Goal: Check status: Check status

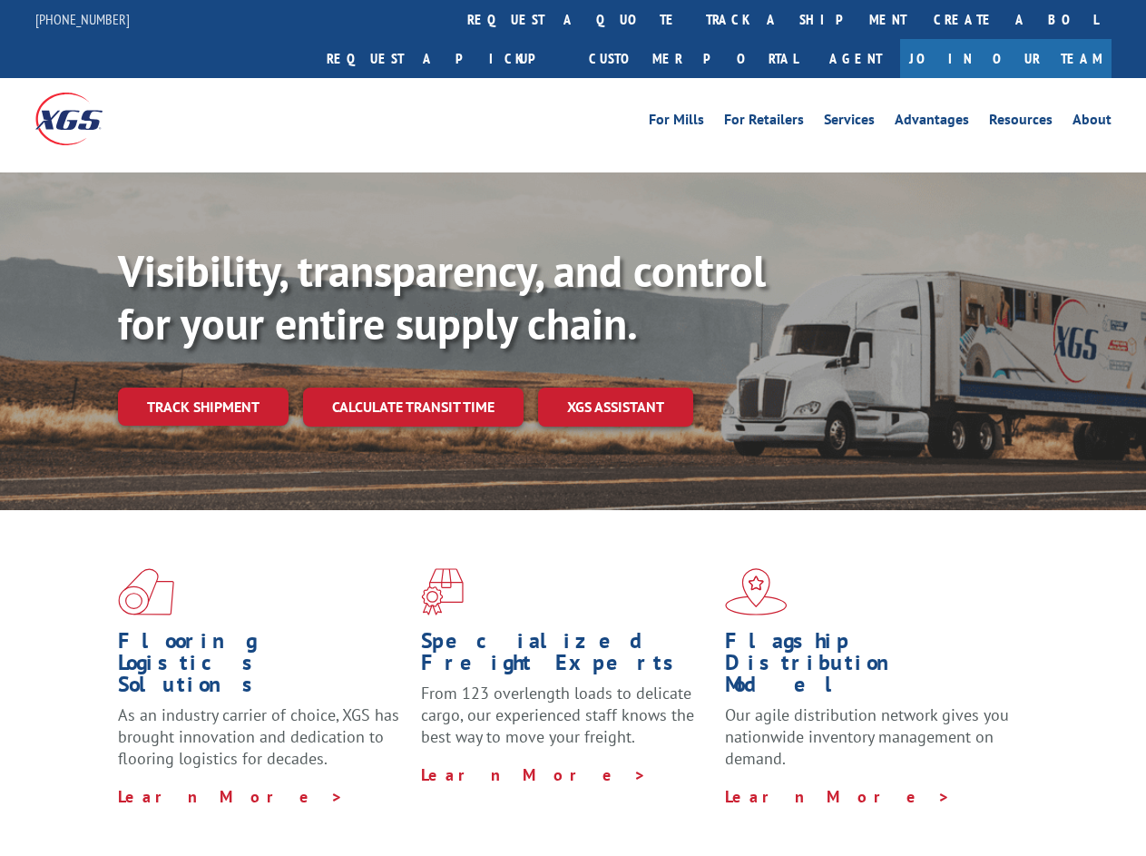
click at [573, 427] on div "Visibility, transparency, and control for your entire supply chain. Track shipm…" at bounding box center [632, 371] width 1028 height 253
click at [692, 19] on link "track a shipment" at bounding box center [806, 19] width 228 height 39
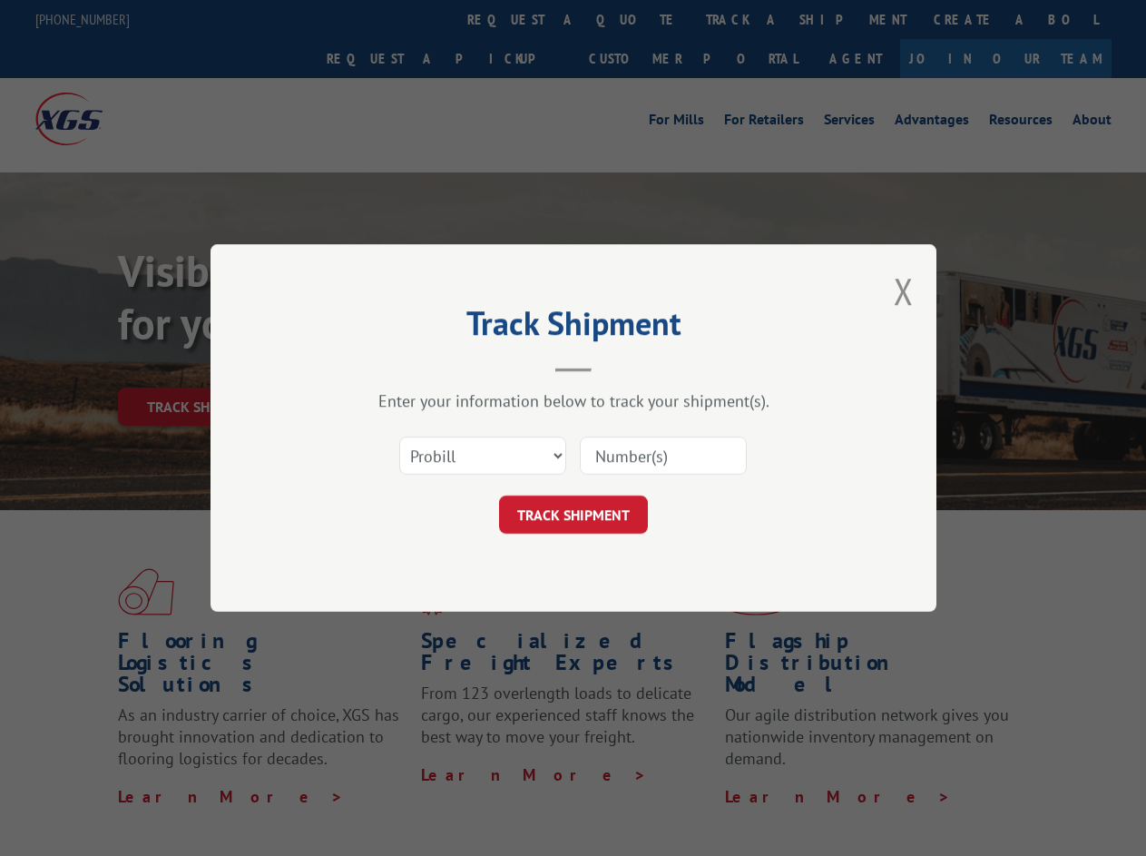
click at [633, 19] on div "Track Shipment Enter your information below to track your shipment(s). Select c…" at bounding box center [573, 428] width 1146 height 856
click at [747, 19] on div "Track Shipment Enter your information below to track your shipment(s). Select c…" at bounding box center [573, 428] width 1146 height 856
click at [202, 367] on div "Track Shipment Enter your information below to track your shipment(s). Select c…" at bounding box center [573, 428] width 1146 height 856
click at [412, 367] on header "Track Shipment" at bounding box center [573, 341] width 544 height 62
click at [616, 367] on header "Track Shipment" at bounding box center [573, 341] width 544 height 62
